Goal: Check status: Check status

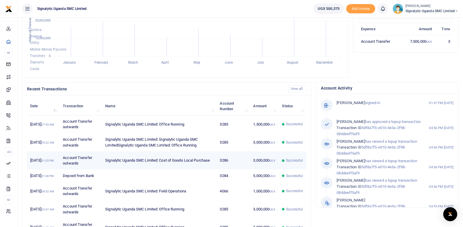
scroll to position [117, 0]
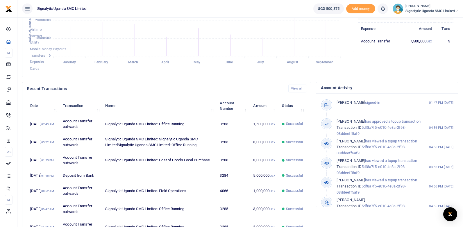
click at [419, 10] on span "Signalytic Uganda SMC Limited" at bounding box center [431, 10] width 53 height 5
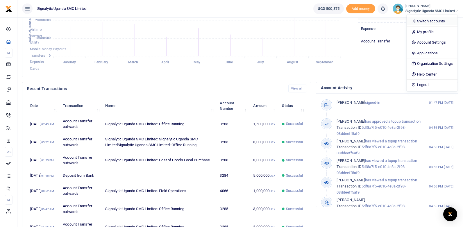
click at [431, 22] on link "Switch accounts" at bounding box center [431, 21] width 51 height 8
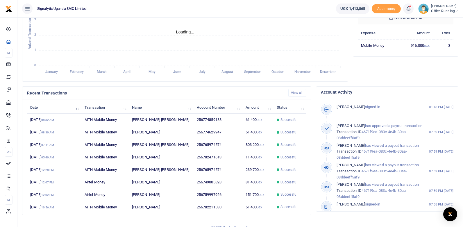
scroll to position [120, 0]
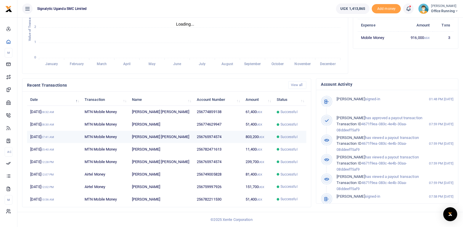
click at [222, 138] on td "256765974574" at bounding box center [217, 137] width 49 height 12
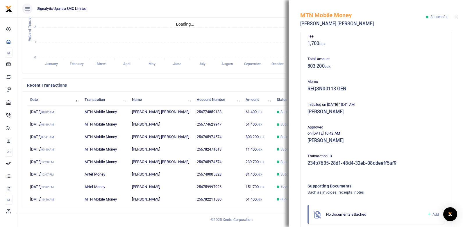
scroll to position [82, 0]
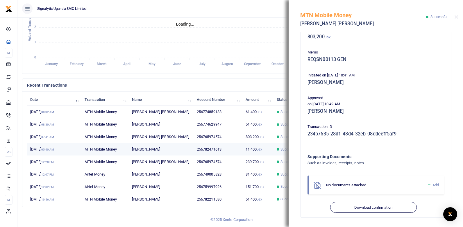
click at [147, 148] on td "[PERSON_NAME]" at bounding box center [161, 149] width 65 height 12
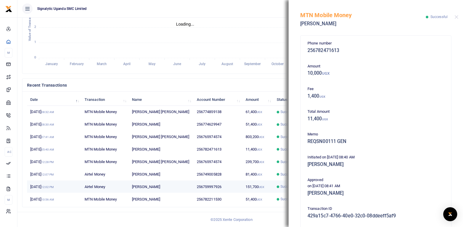
click at [163, 184] on td "[PERSON_NAME]" at bounding box center [161, 186] width 65 height 12
click at [455, 19] on button "Close" at bounding box center [456, 17] width 4 height 4
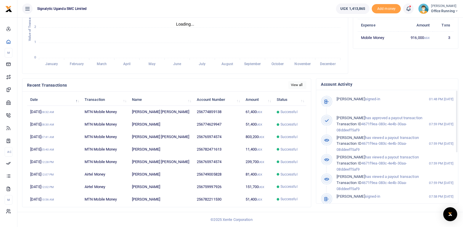
click at [296, 85] on link "View all" at bounding box center [297, 85] width 18 height 8
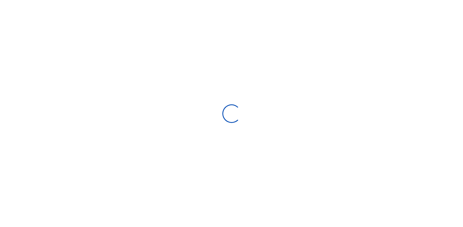
select select
type input "[DATE] - [DATE]"
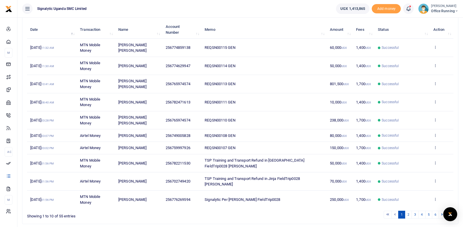
scroll to position [91, 0]
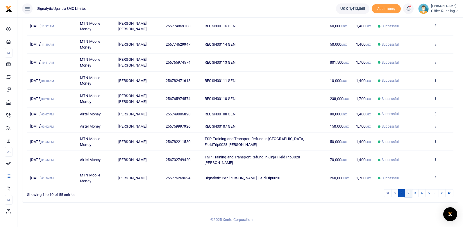
click at [409, 194] on link "2" at bounding box center [407, 193] width 7 height 8
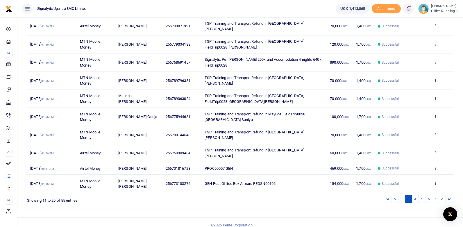
scroll to position [97, 0]
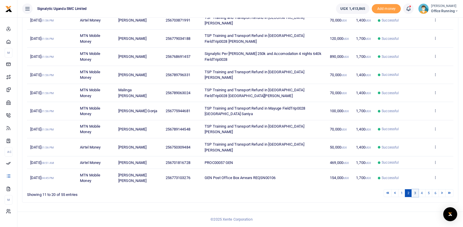
click at [414, 193] on link "3" at bounding box center [414, 193] width 7 height 8
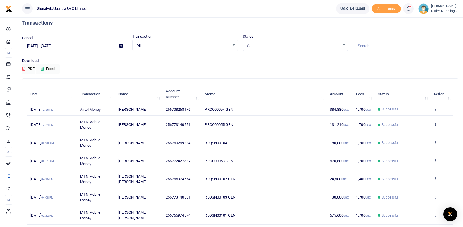
scroll to position [0, 0]
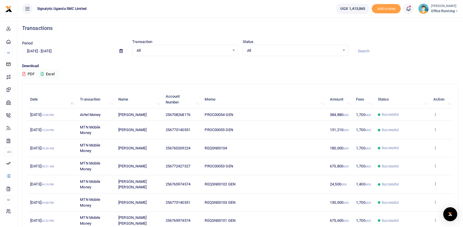
click at [278, 152] on td "REQSN00104" at bounding box center [263, 148] width 125 height 18
